Goal: Task Accomplishment & Management: Manage account settings

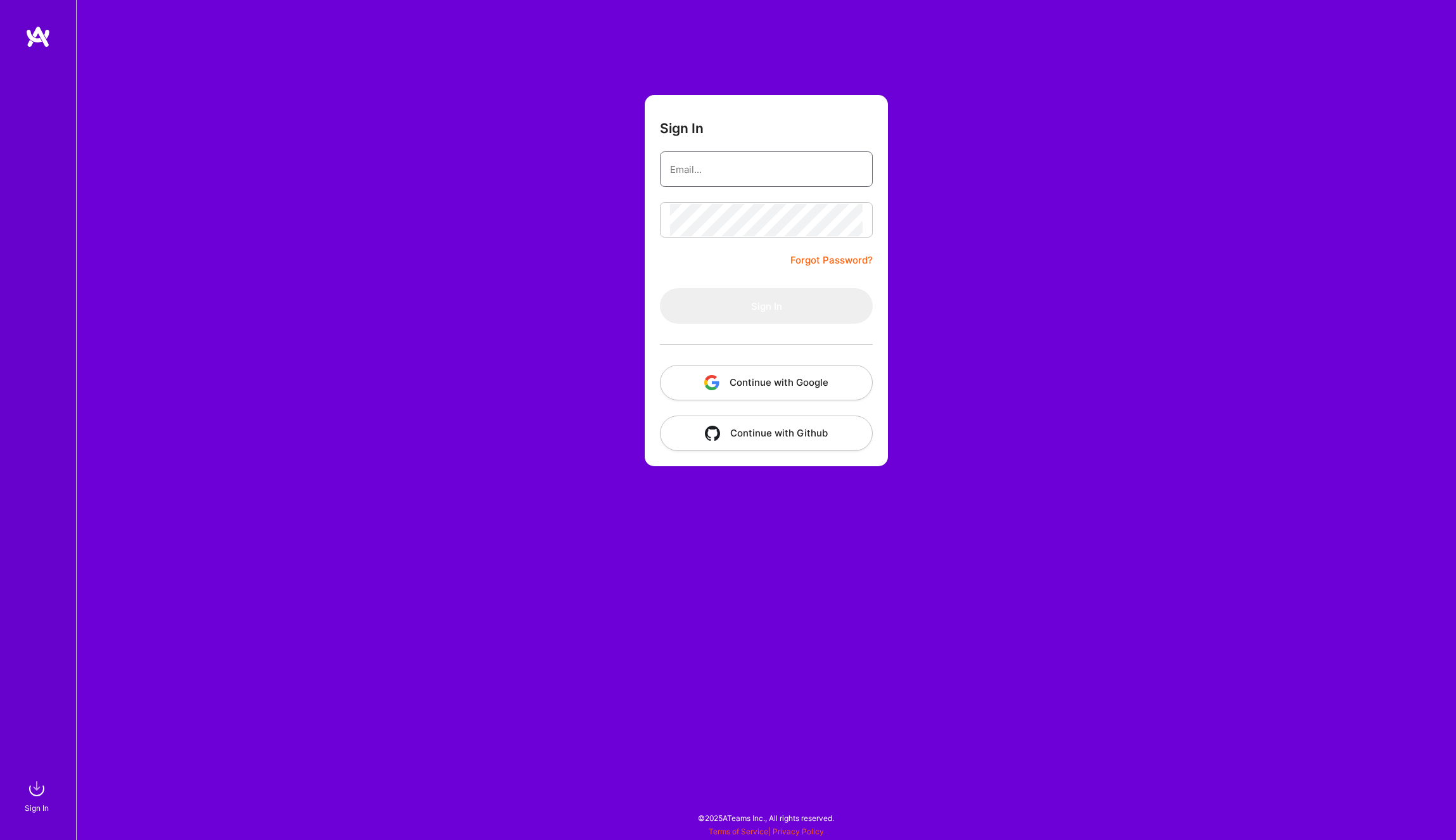
type input "[PERSON_NAME][EMAIL_ADDRESS][DOMAIN_NAME]"
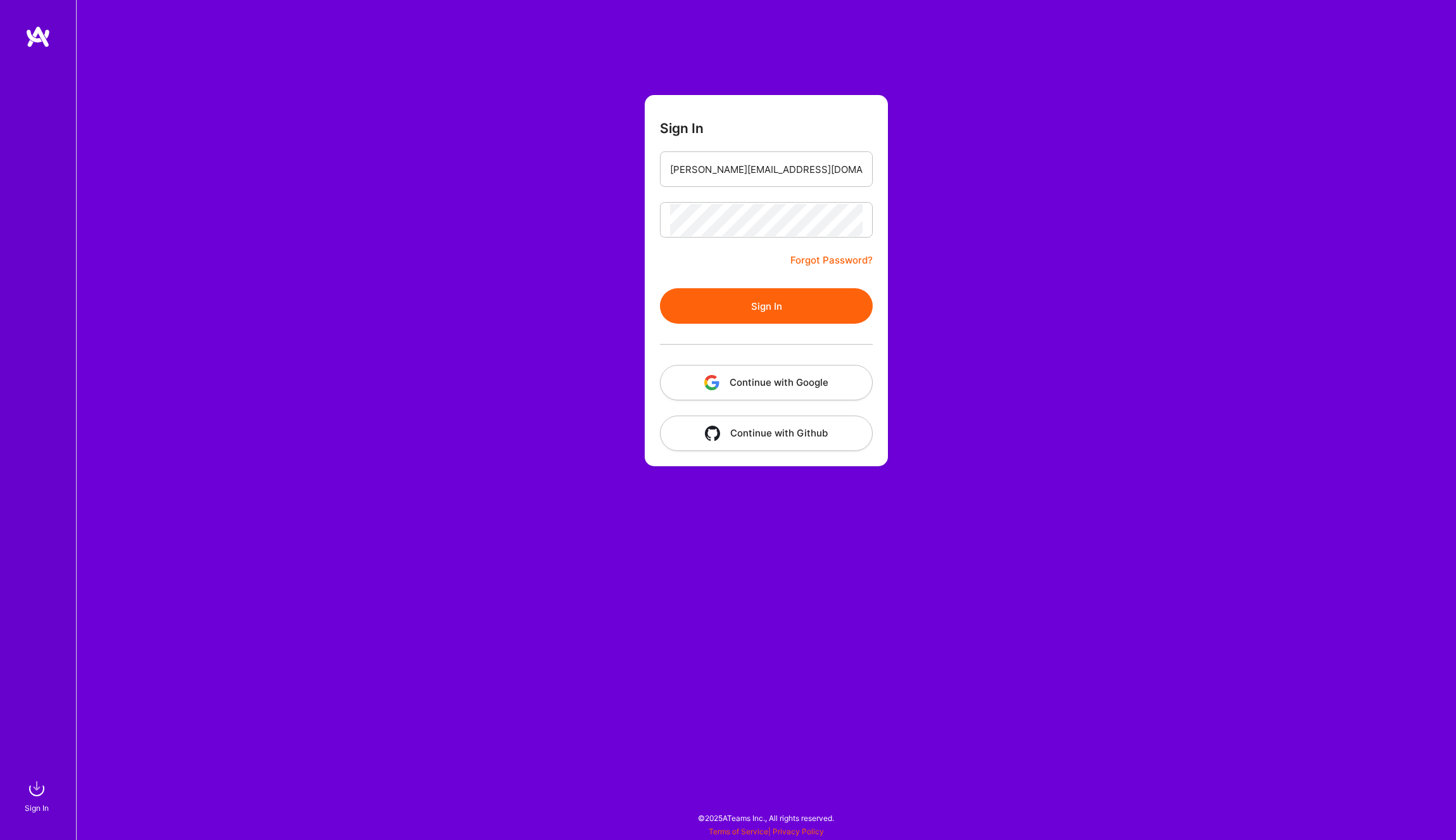
click at [712, 311] on button "Sign In" at bounding box center [766, 306] width 213 height 36
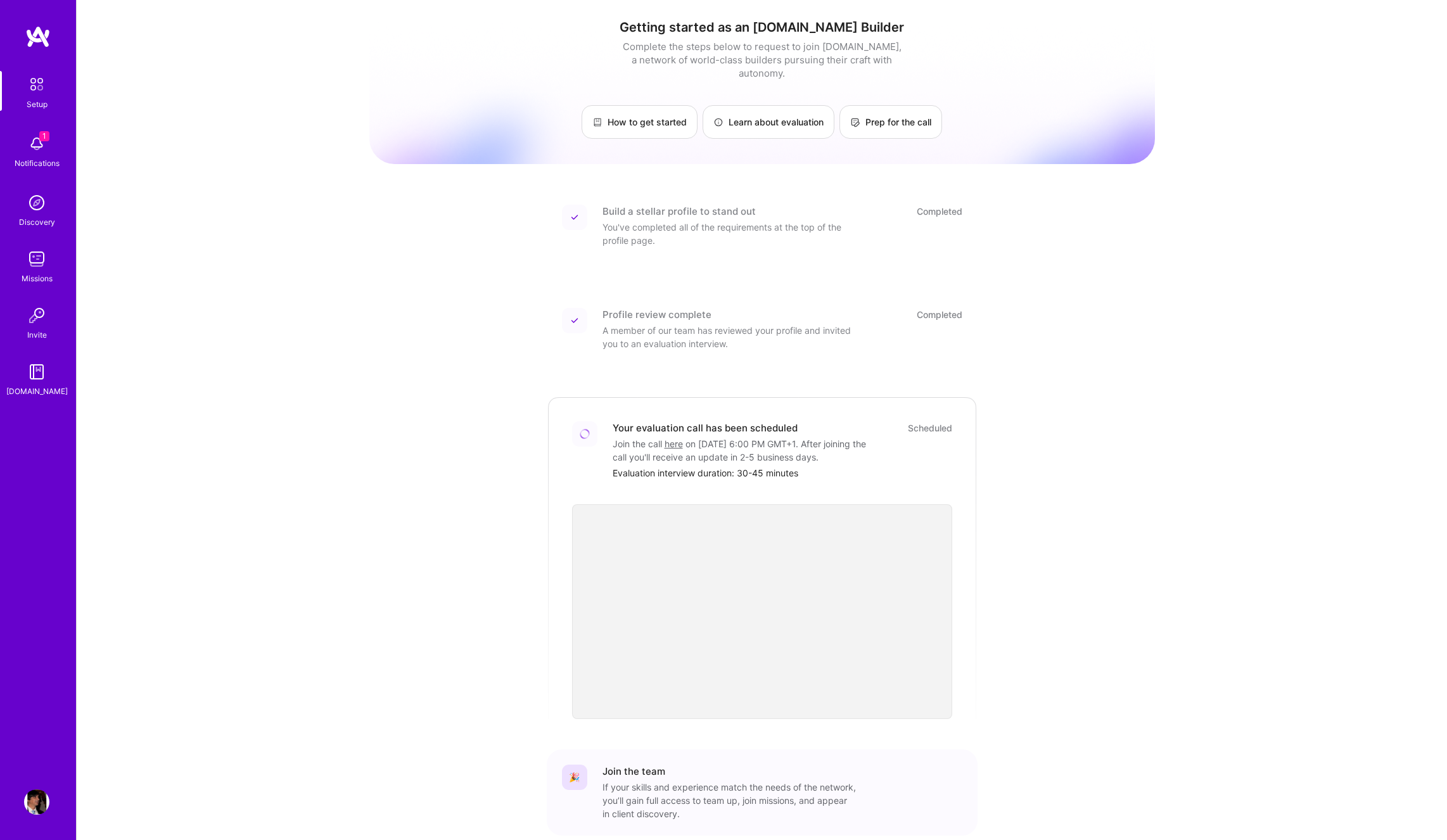
click at [34, 144] on img at bounding box center [37, 143] width 25 height 25
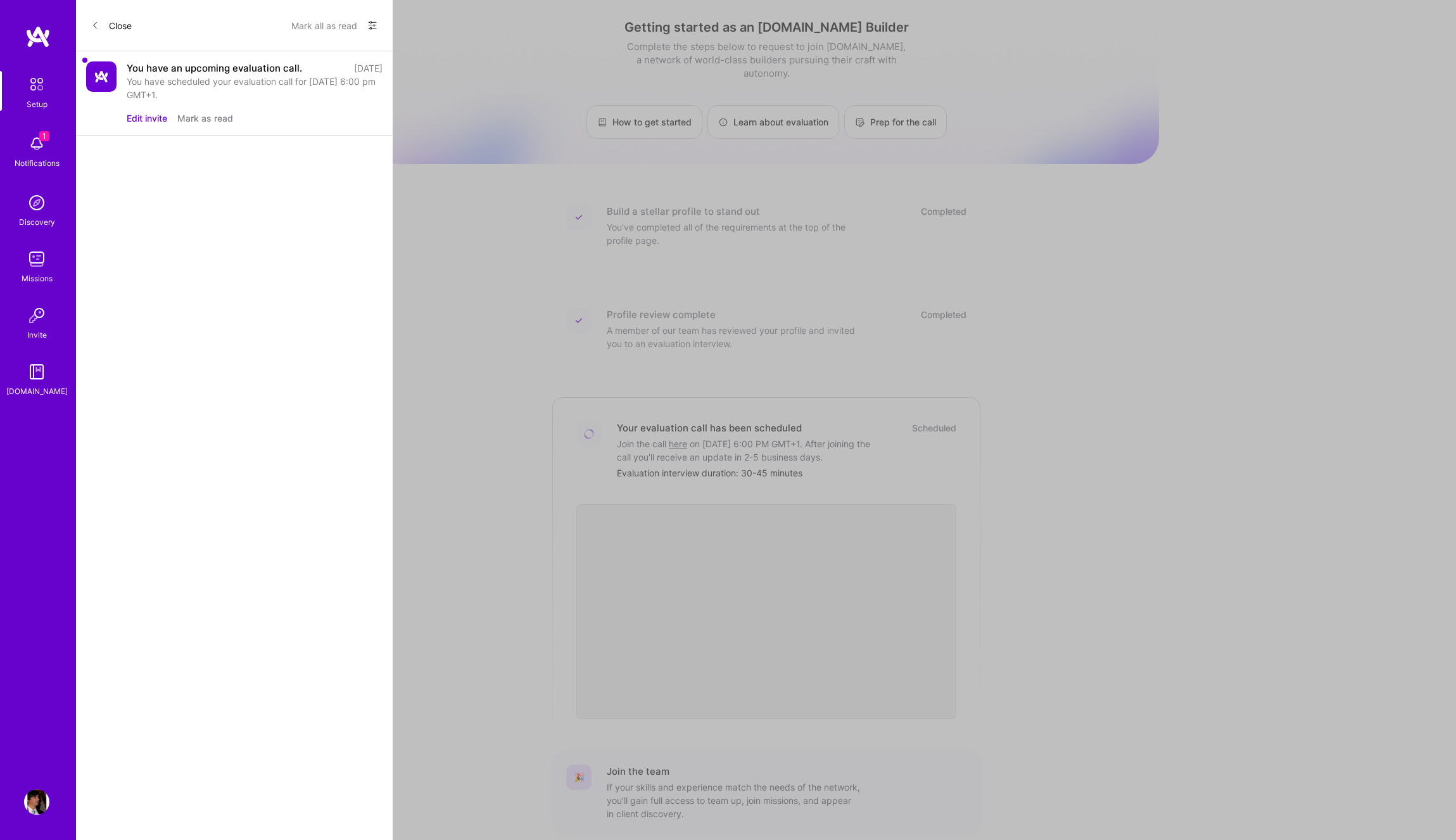
click at [155, 119] on button "Edit invite" at bounding box center [147, 118] width 40 height 13
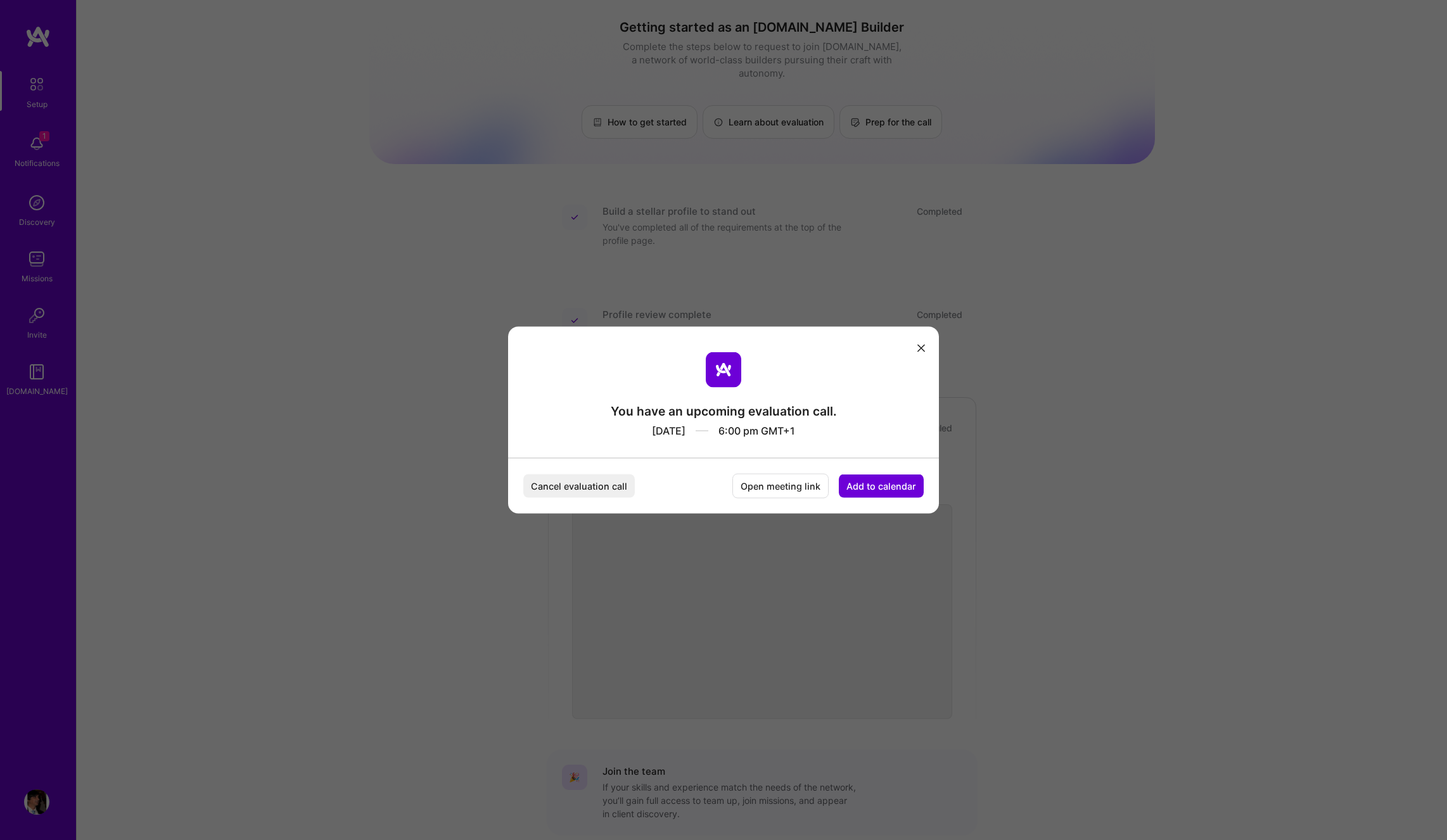
click at [581, 480] on button "Cancel evaluation call" at bounding box center [579, 485] width 112 height 24
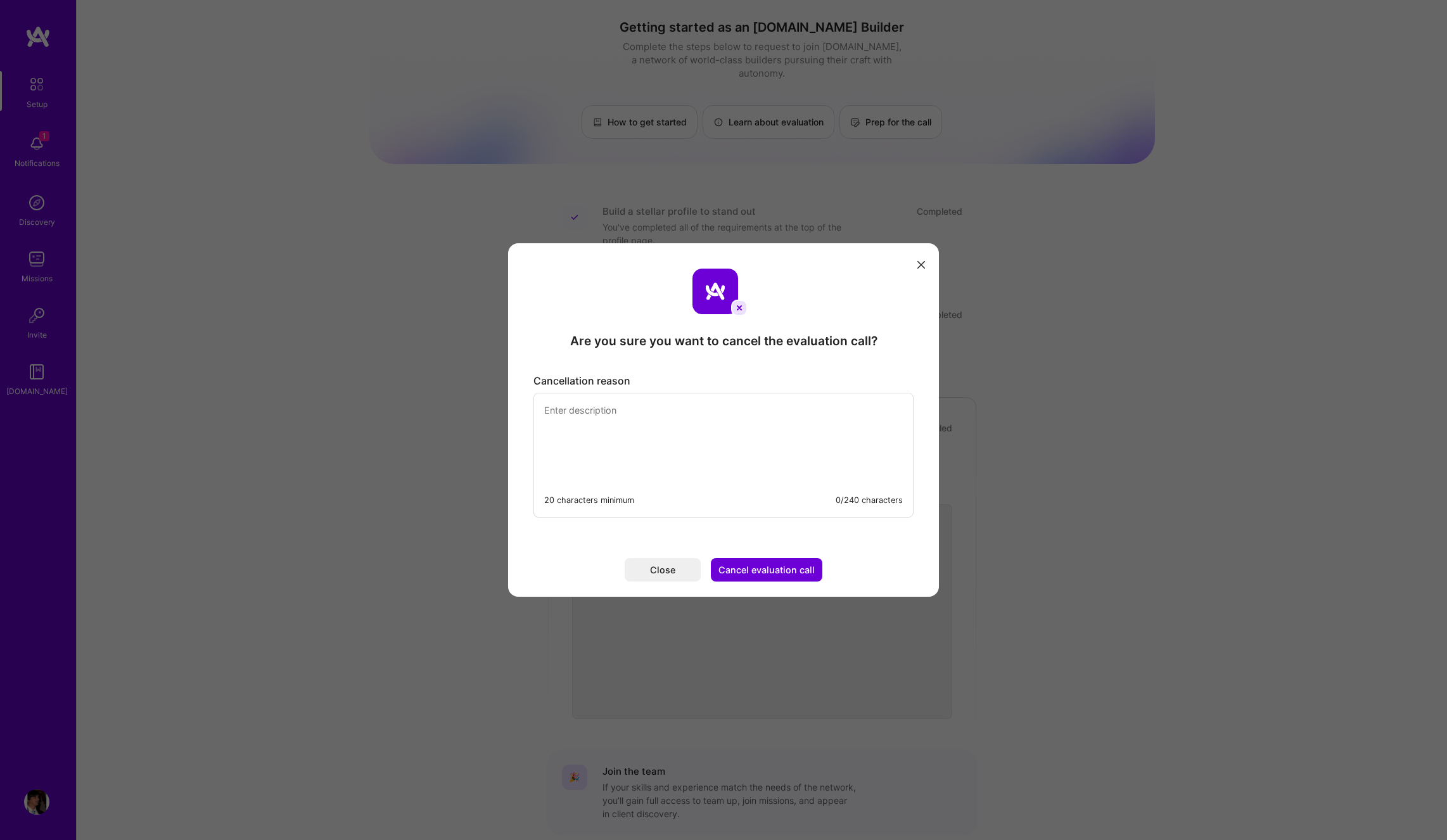
click at [624, 426] on textarea "modal" at bounding box center [724, 437] width 379 height 86
click at [819, 413] on textarea "Sorry, once more, but now I can not forward this evaluation, because this weeke…" at bounding box center [724, 437] width 379 height 86
click at [871, 424] on textarea "Sorry, once more, but now I can not forward this evaluation. This weekend I rec…" at bounding box center [724, 437] width 379 height 86
click at [587, 435] on textarea "Sorry, once more, but now I can not forward this evaluation. This weekend I rec…" at bounding box center [724, 437] width 379 height 86
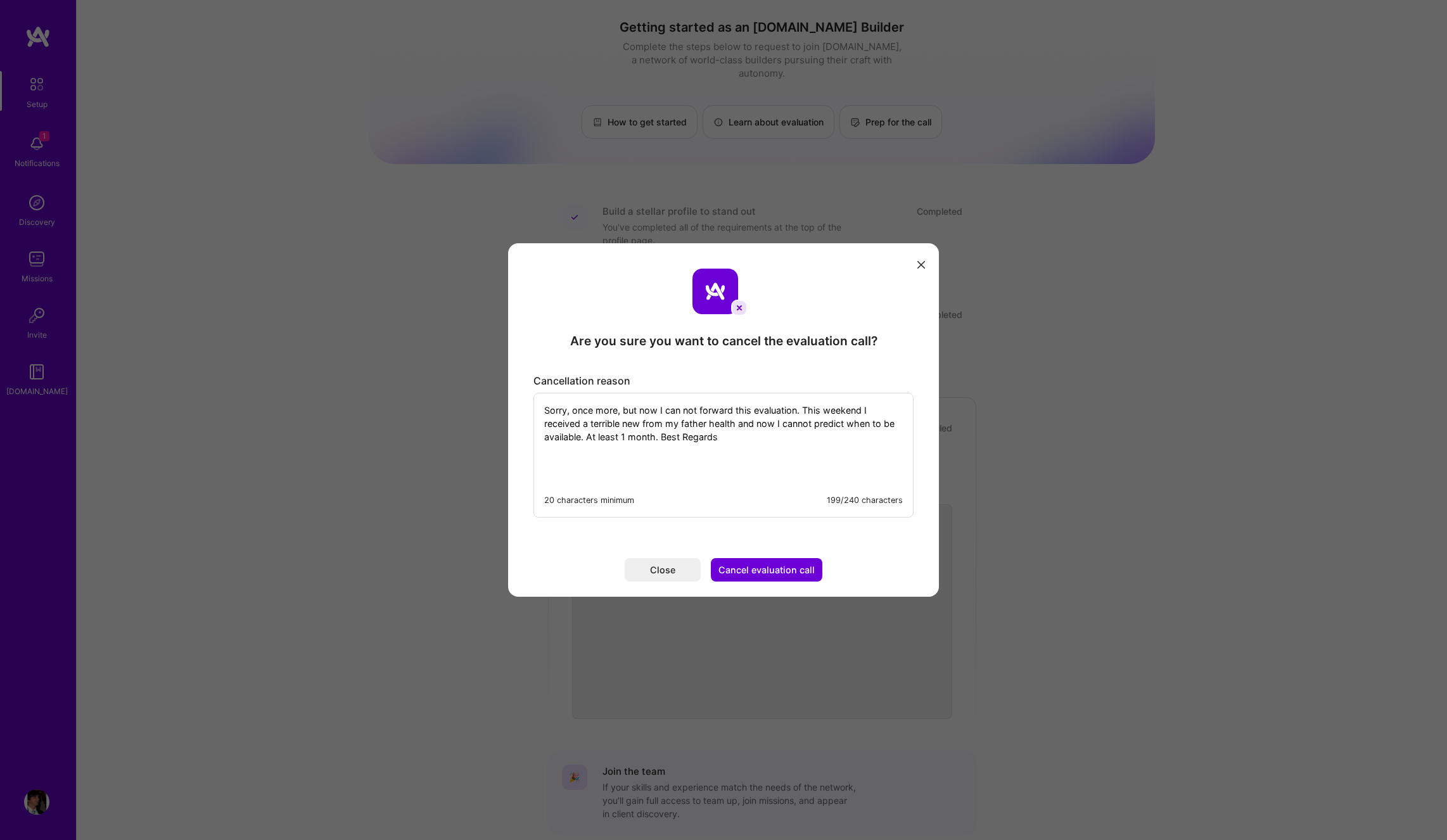
click at [661, 435] on textarea "Sorry, once more, but now I can not forward this evaluation. This weekend I rec…" at bounding box center [724, 437] width 379 height 86
type textarea "Sorry, once more, but now I can not forward this evaluation. This weekend I rec…"
click at [763, 570] on button "Cancel evaluation call" at bounding box center [767, 569] width 112 height 24
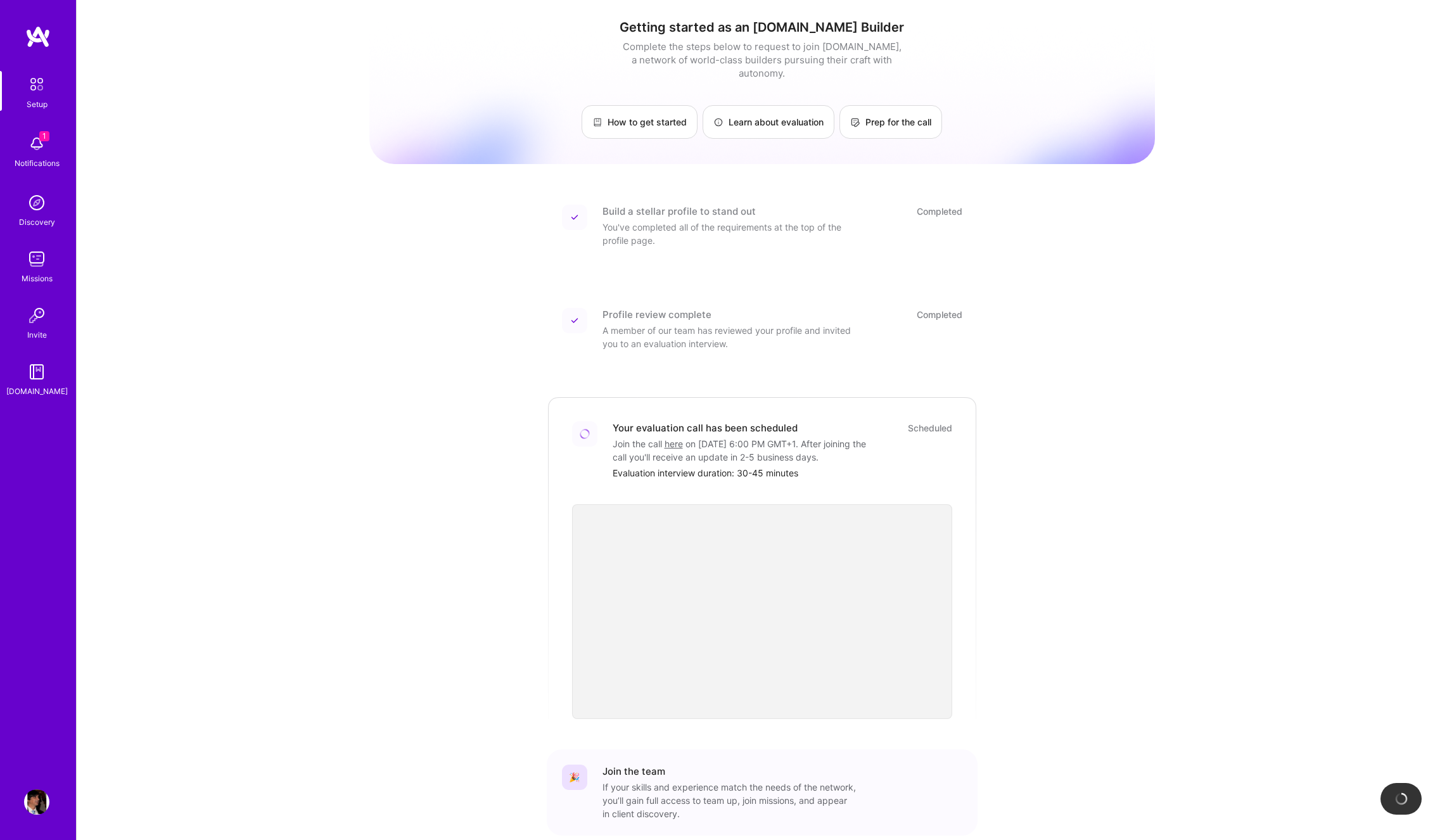
click at [34, 136] on img at bounding box center [37, 143] width 25 height 25
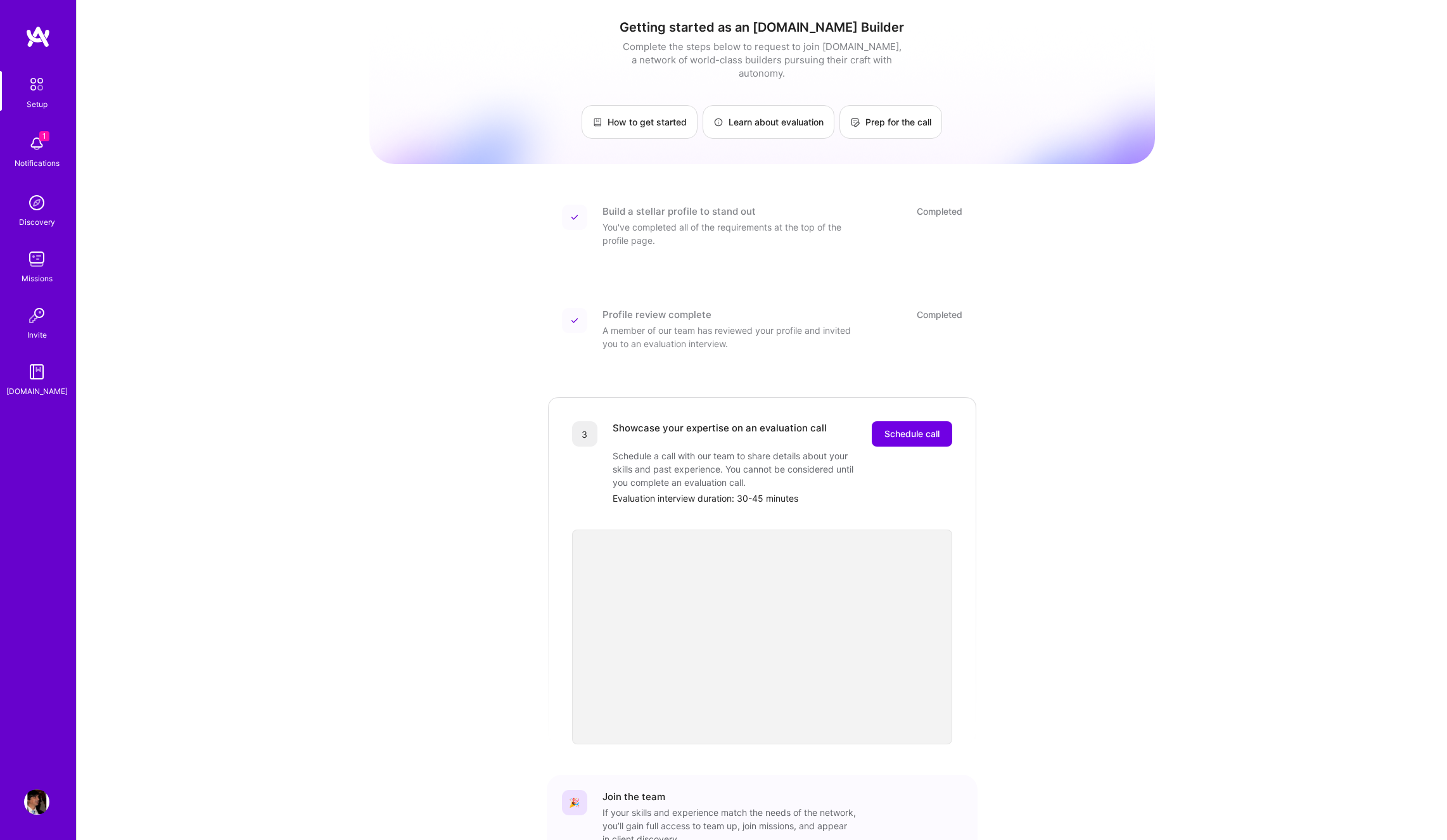
click at [1294, 345] on div "1 Setup 1 Notifications Discovery Missions Invite [DOMAIN_NAME] Profile Close M…" at bounding box center [723, 462] width 1447 height 925
click at [45, 143] on img at bounding box center [37, 143] width 25 height 25
click at [1303, 290] on div "1 Setup 1 Notifications Discovery Missions Invite [DOMAIN_NAME] Profile Close M…" at bounding box center [723, 462] width 1447 height 925
